Goal: Obtain resource: Download file/media

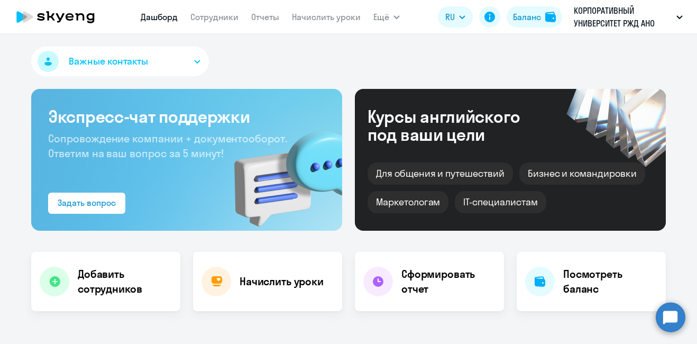
click at [257, 15] on link "Отчеты" at bounding box center [265, 17] width 28 height 11
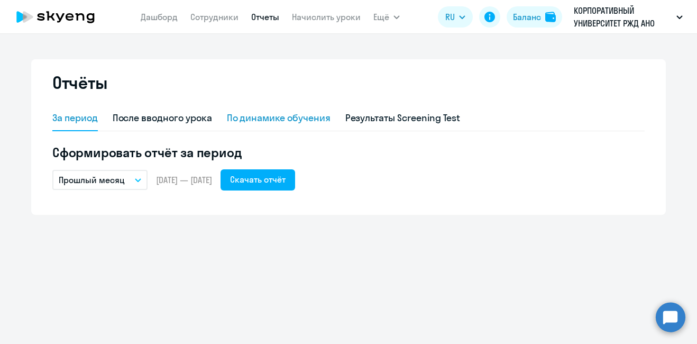
click at [293, 121] on div "По динамике обучения" at bounding box center [279, 118] width 104 height 14
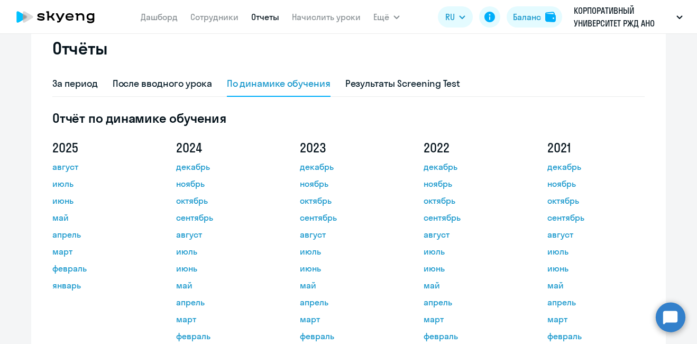
scroll to position [53, 0]
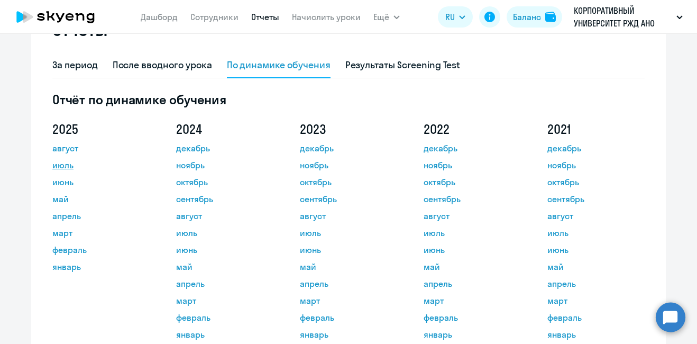
click at [58, 168] on link "июль" at bounding box center [99, 165] width 95 height 13
